Goal: Communication & Community: Answer question/provide support

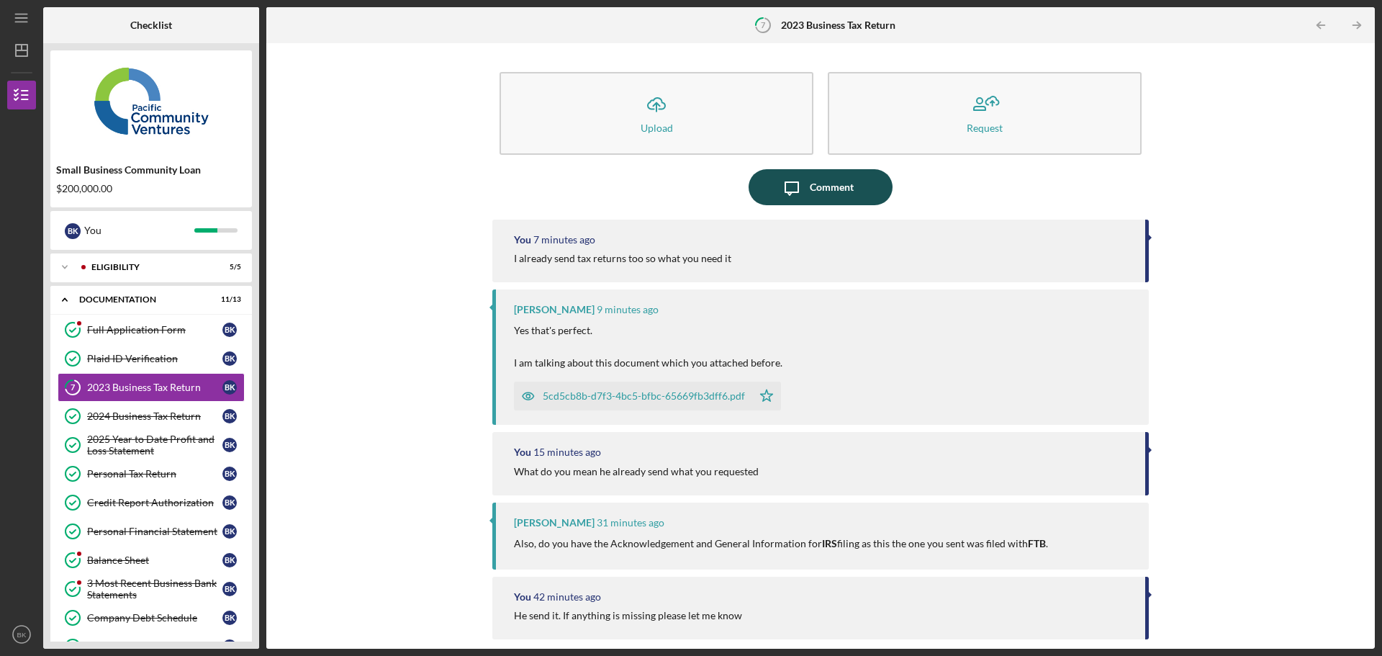
click at [822, 184] on div "Comment" at bounding box center [832, 187] width 44 height 36
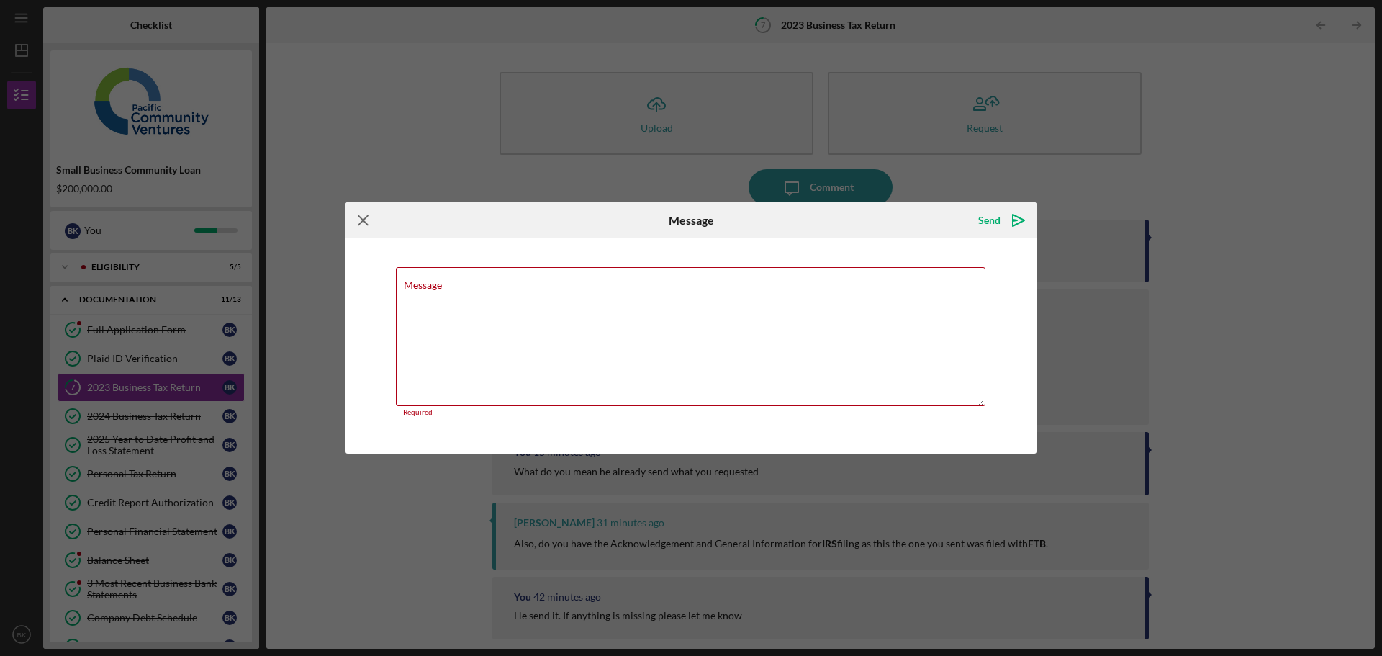
click at [354, 223] on icon "Icon/Menu Close" at bounding box center [364, 220] width 36 height 36
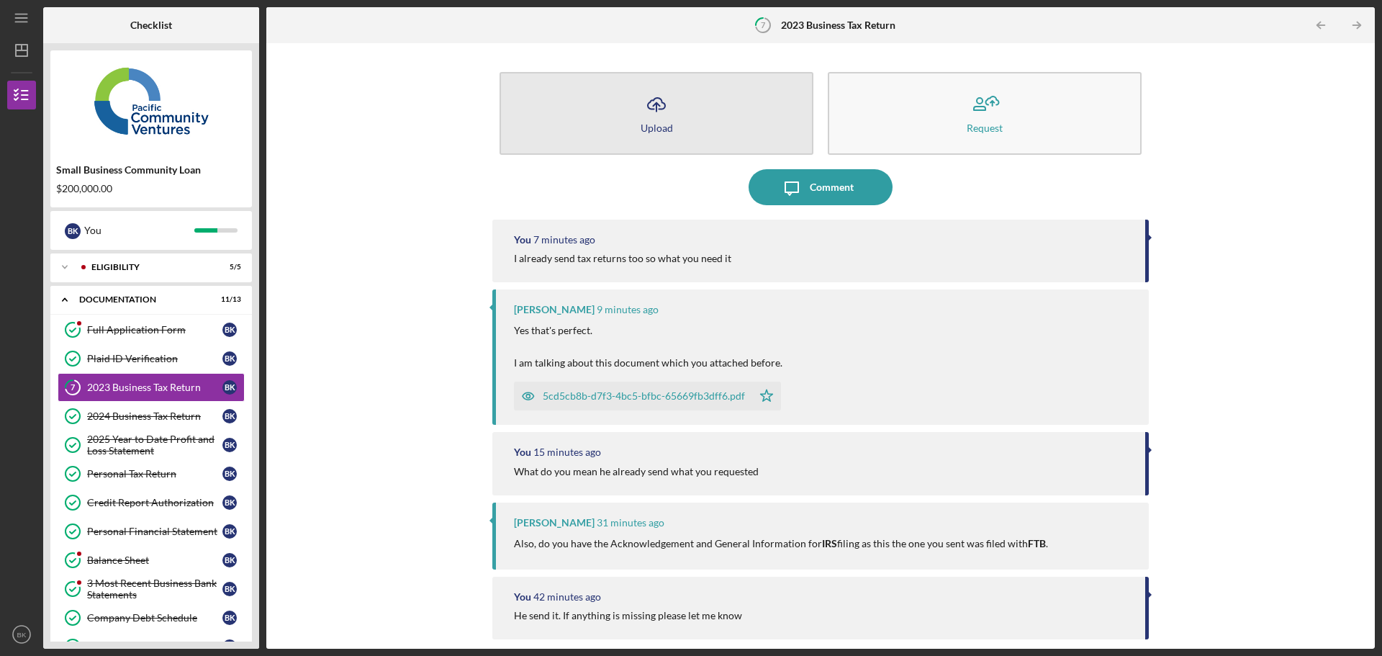
click at [672, 125] on button "Icon/Upload Upload" at bounding box center [657, 113] width 314 height 83
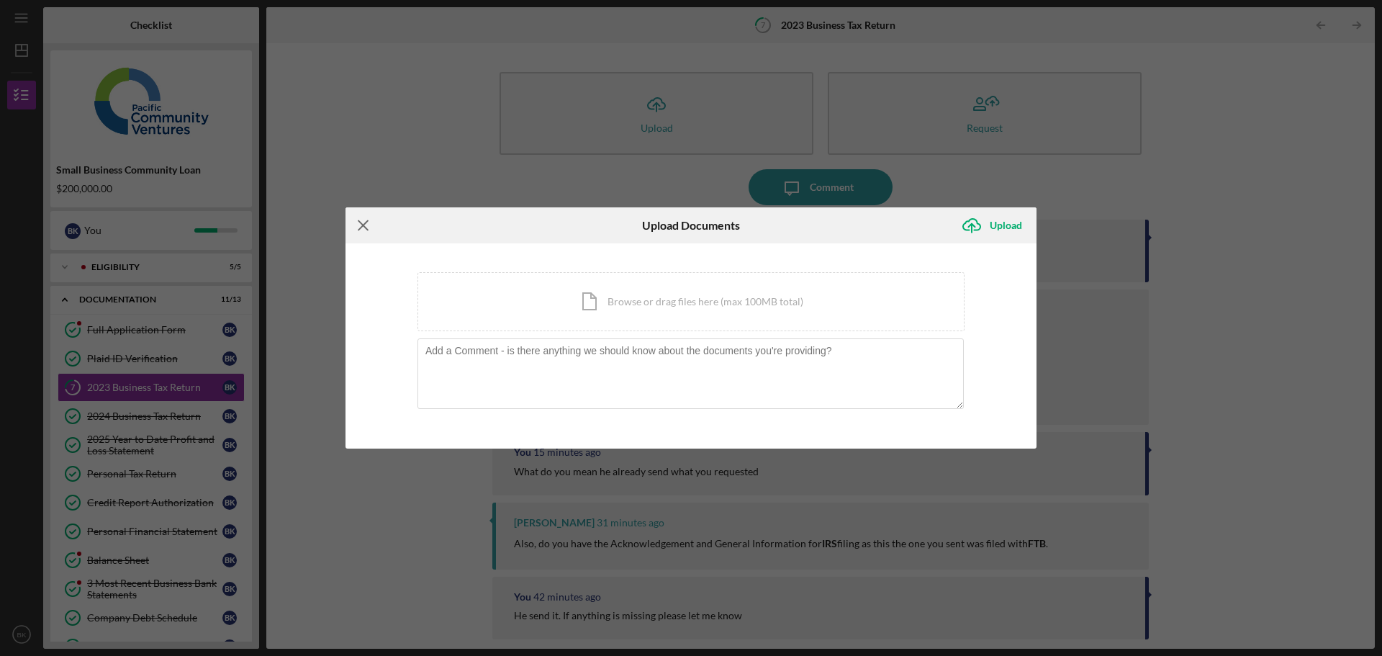
click at [359, 223] on icon "Icon/Menu Close" at bounding box center [364, 225] width 36 height 36
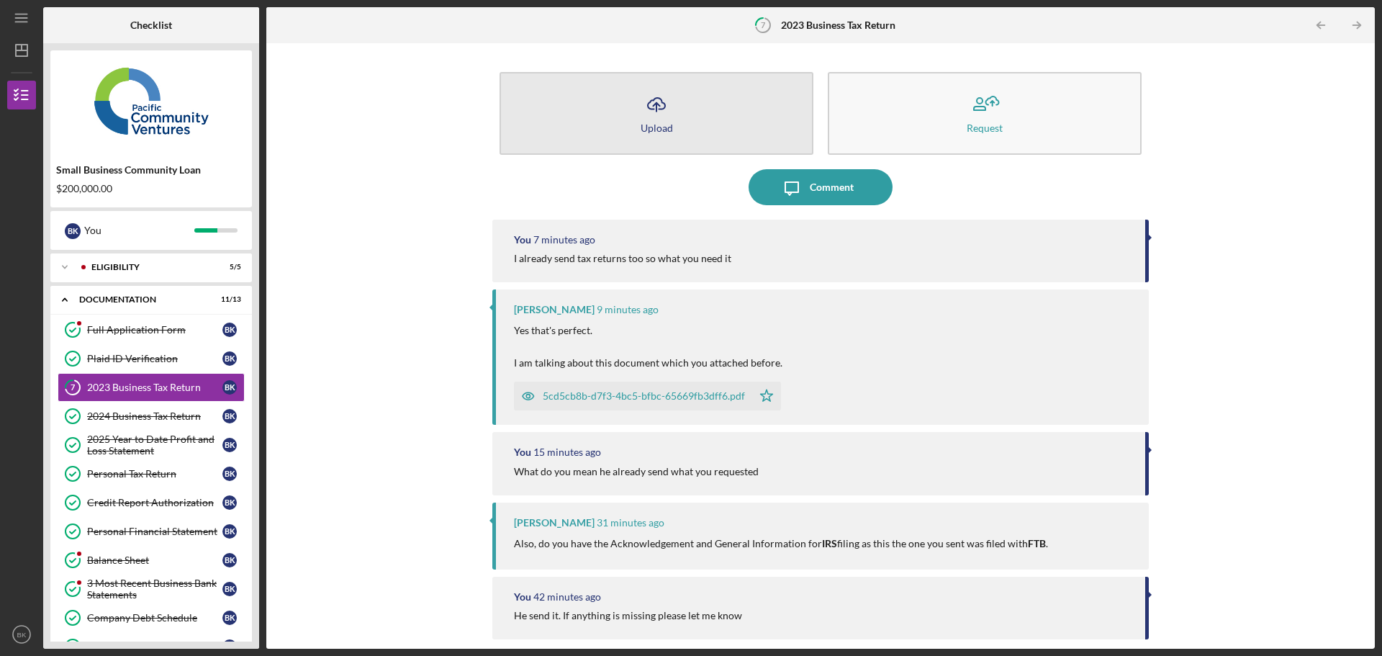
drag, startPoint x: 622, startPoint y: 121, endPoint x: 585, endPoint y: 103, distance: 41.5
click at [585, 103] on button "Icon/Upload Upload" at bounding box center [657, 113] width 314 height 83
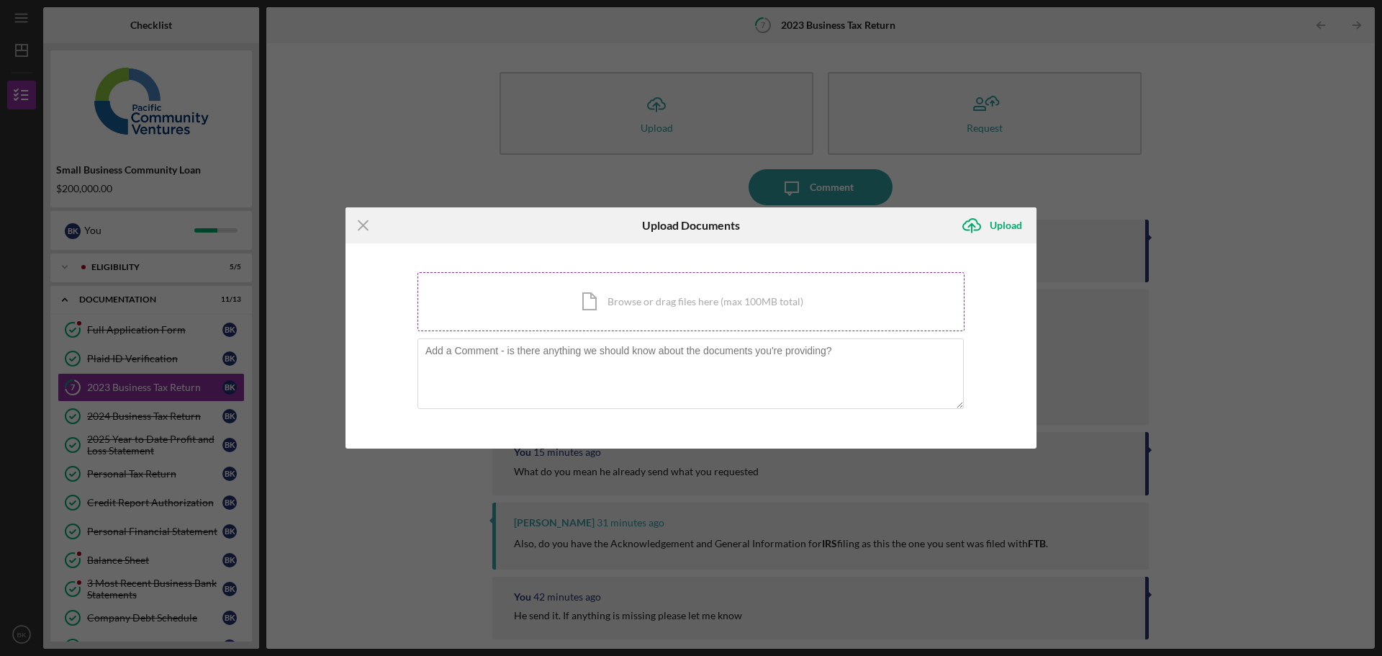
click at [712, 303] on div "Icon/Document Browse or drag files here (max 100MB total) Tap to choose files o…" at bounding box center [691, 301] width 547 height 59
click at [594, 294] on div "Icon/Document Browse or drag files here (max 100MB total) Tap to choose files o…" at bounding box center [691, 301] width 547 height 59
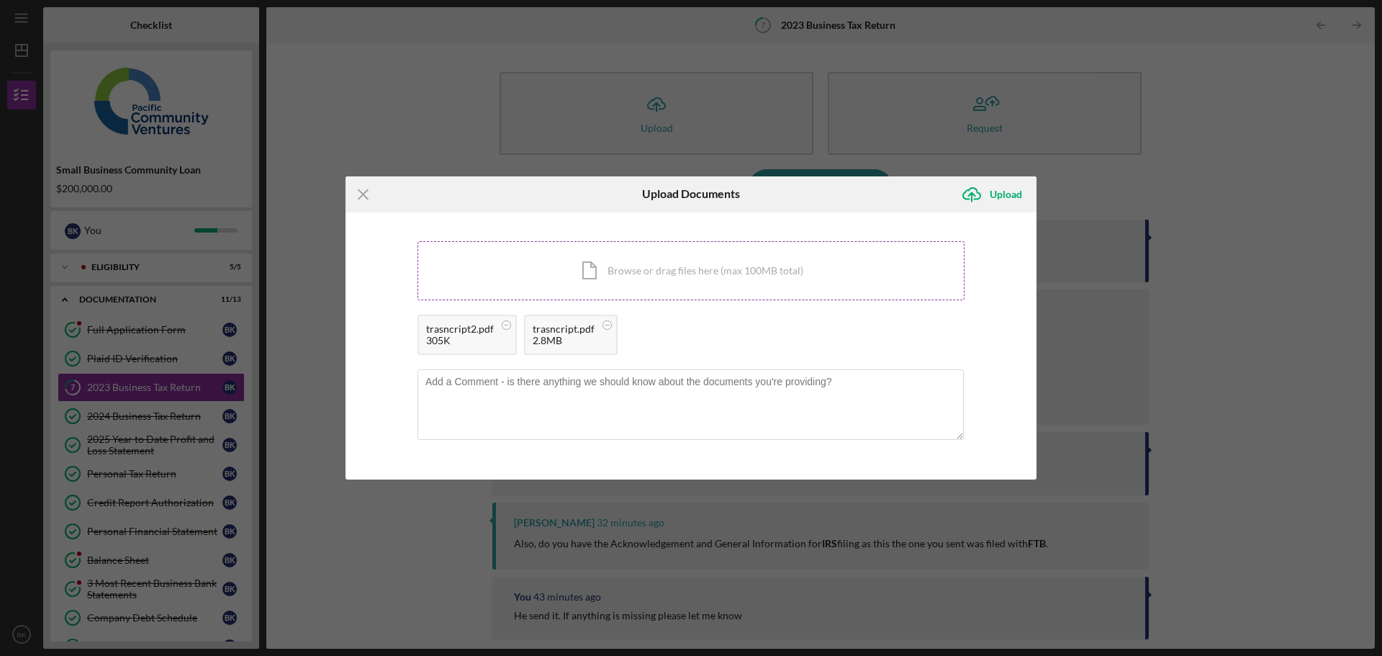
click at [643, 248] on div "Icon/Document Browse or drag files here (max 100MB total) Tap to choose files o…" at bounding box center [691, 270] width 547 height 59
click at [760, 397] on textarea at bounding box center [691, 404] width 546 height 71
type textarea "are they work for you ?"
click at [993, 185] on div "Upload" at bounding box center [1006, 194] width 32 height 29
